Goal: Transaction & Acquisition: Purchase product/service

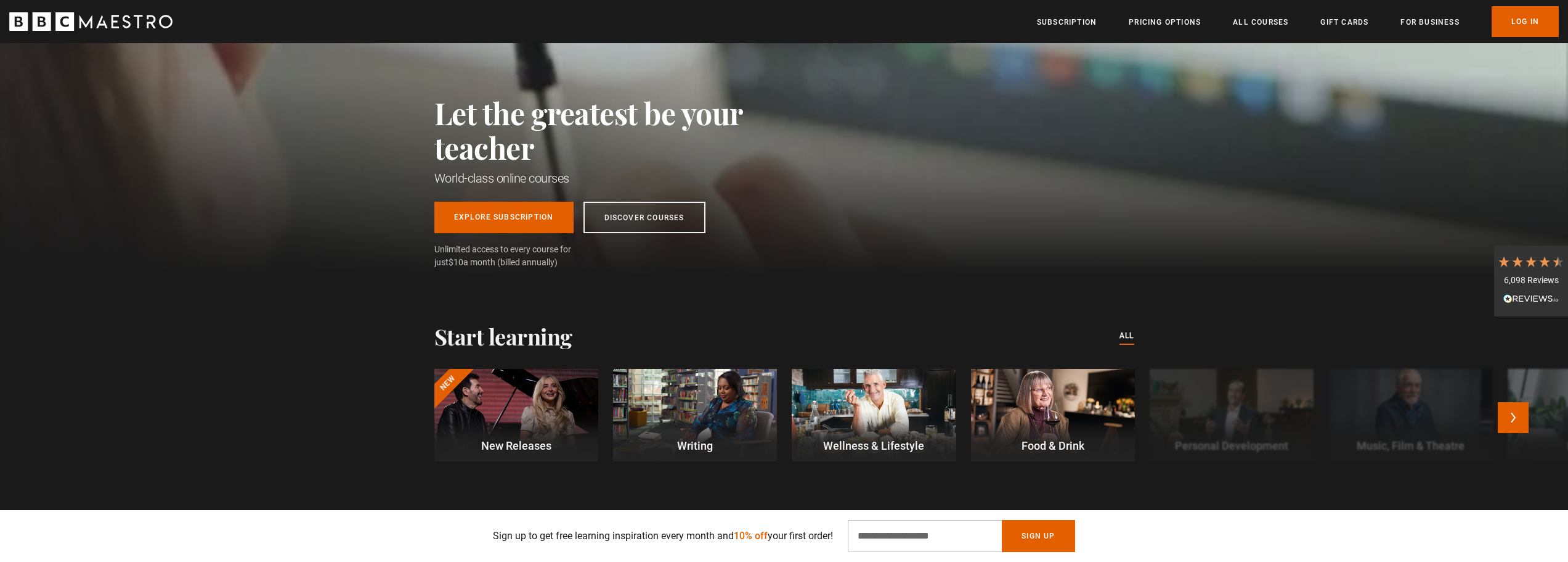
click at [753, 400] on div at bounding box center [695, 414] width 164 height 92
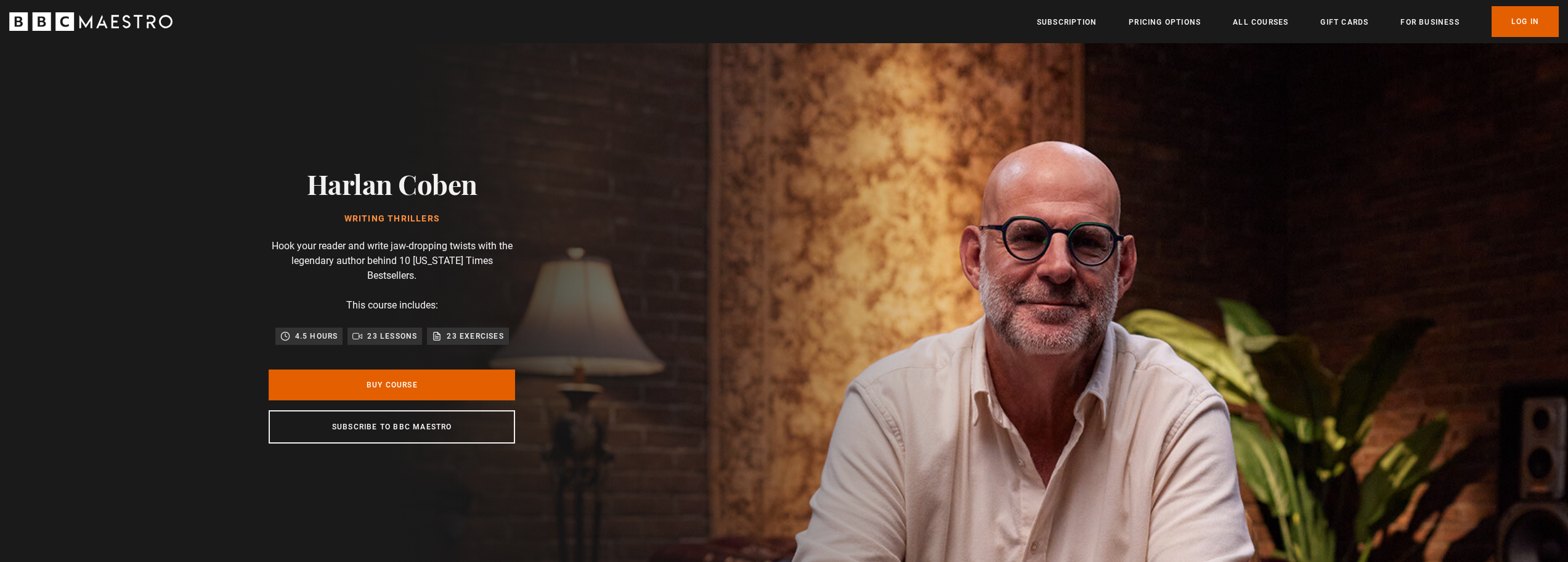
scroll to position [0, 2099]
click at [382, 379] on link "Buy Course" at bounding box center [391, 384] width 247 height 31
